Goal: Find specific fact: Find specific fact

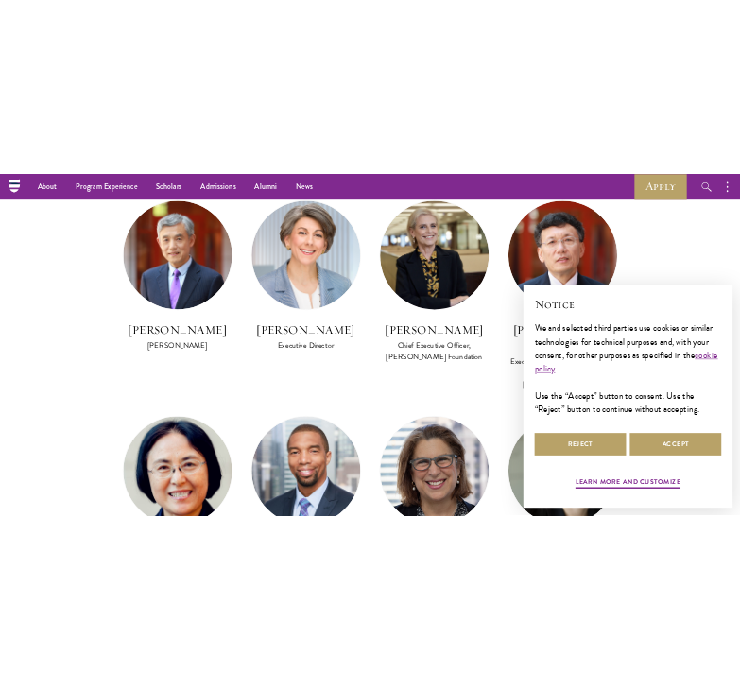
scroll to position [1148, 0]
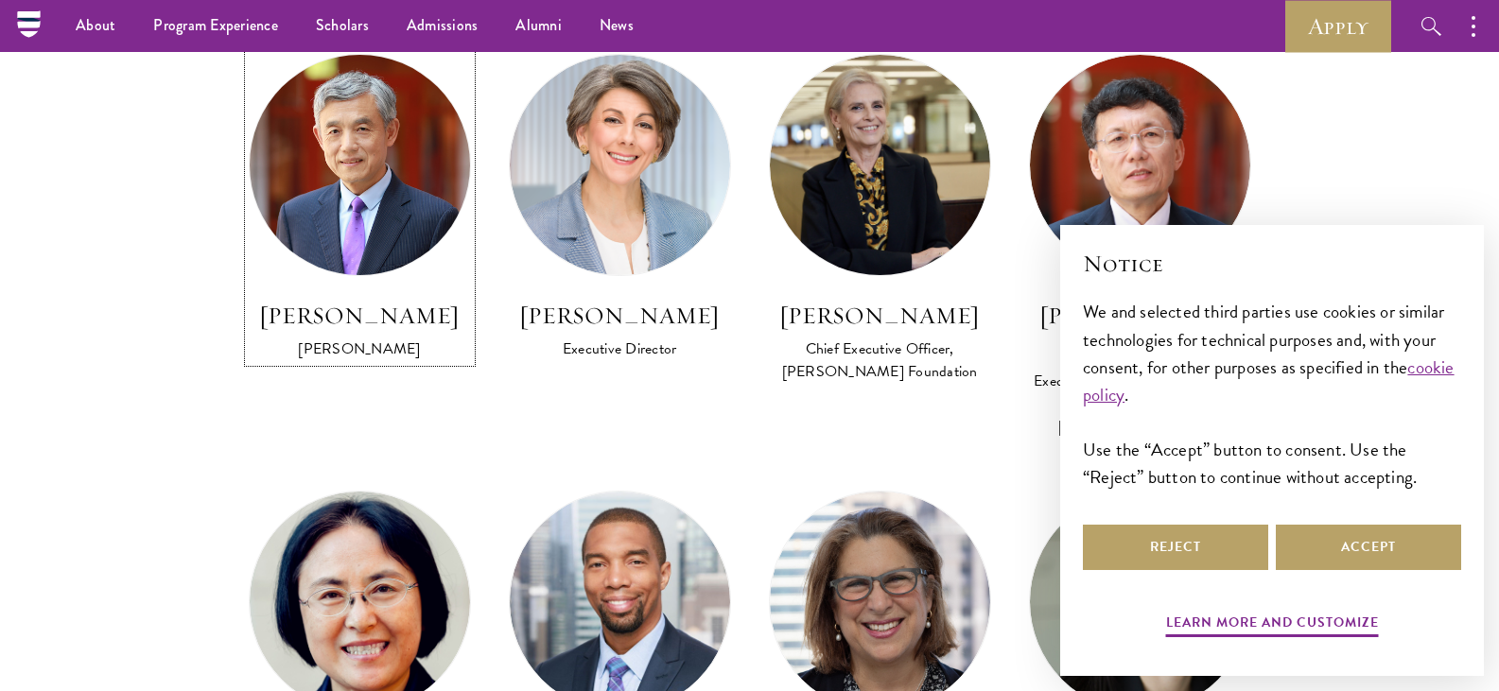
click at [373, 306] on h3 "[PERSON_NAME]" at bounding box center [360, 316] width 222 height 32
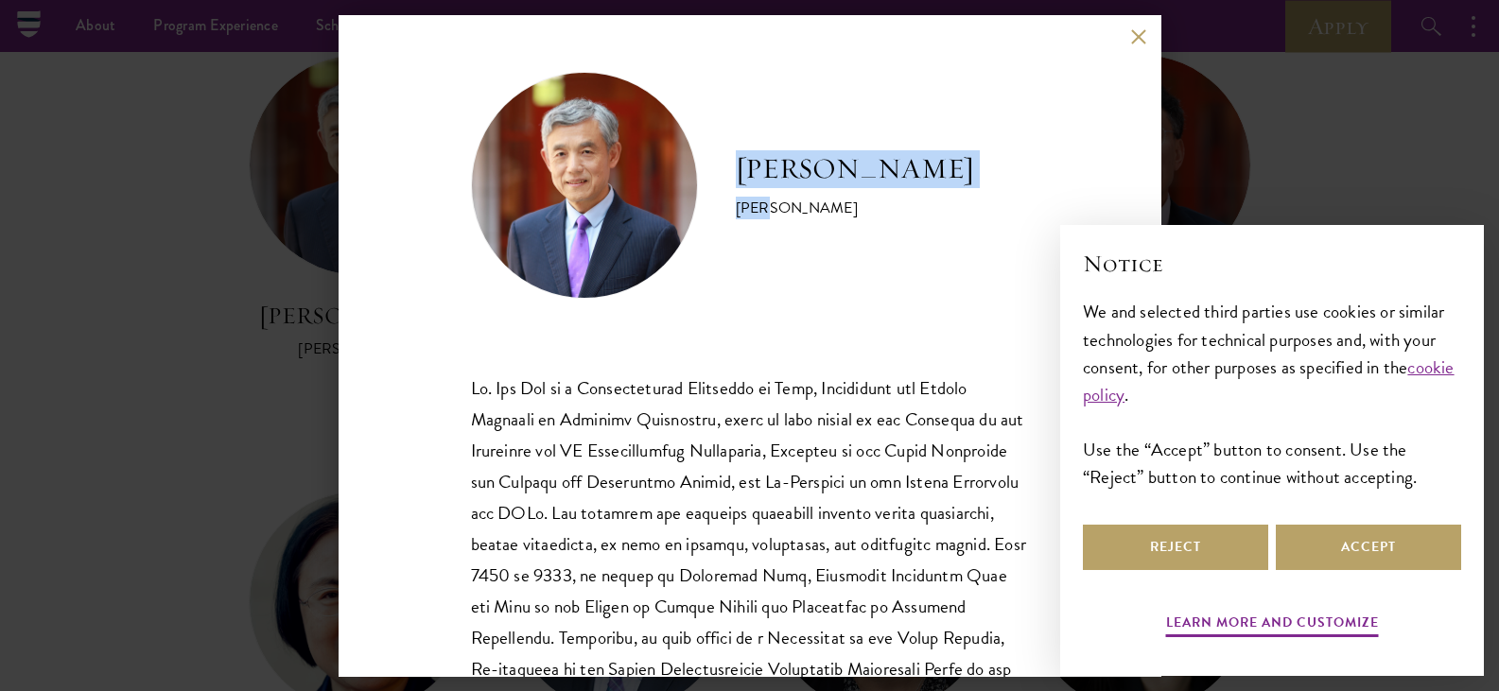
drag, startPoint x: 737, startPoint y: 174, endPoint x: 795, endPoint y: 207, distance: 67.3
click at [795, 207] on div "[PERSON_NAME]" at bounding box center [855, 185] width 238 height 70
copy div "[PERSON_NAME]"
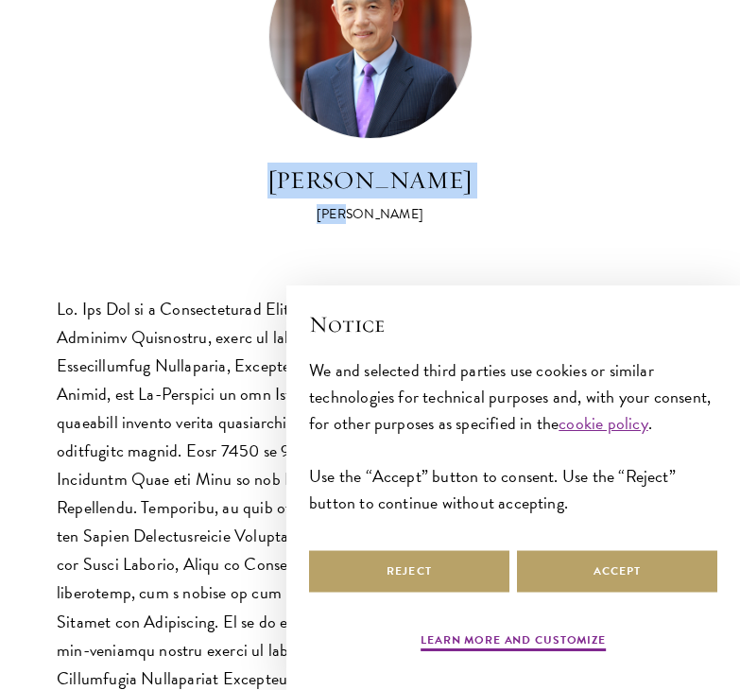
scroll to position [146, 0]
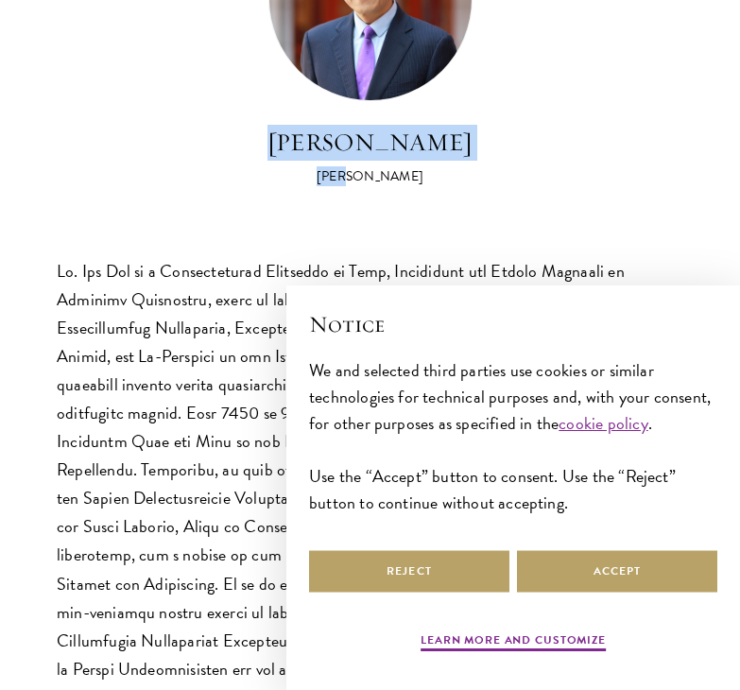
copy div "[PERSON_NAME]"
